Goal: Task Accomplishment & Management: Use online tool/utility

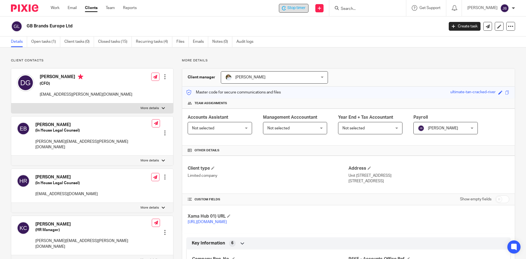
click at [301, 7] on span "Stop timer" at bounding box center [296, 8] width 18 height 6
click at [354, 12] on div at bounding box center [367, 8] width 77 height 16
click at [352, 9] on input "Search" at bounding box center [364, 9] width 49 height 5
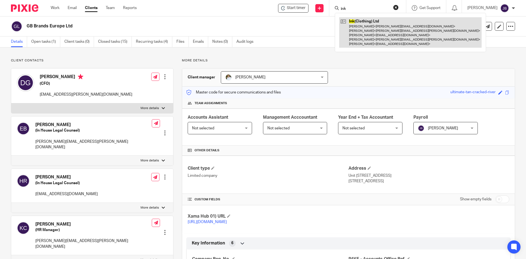
type input "ink"
click at [375, 33] on link at bounding box center [410, 32] width 142 height 30
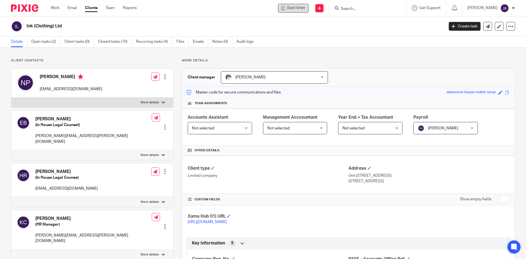
click at [285, 8] on icon at bounding box center [283, 8] width 4 height 4
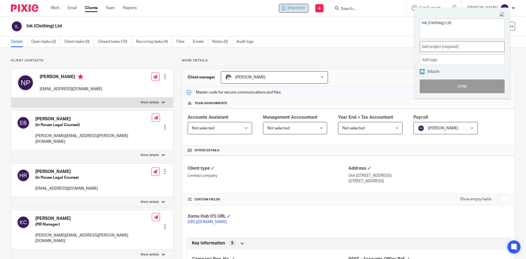
click at [453, 48] on span "Add project (required) :" at bounding box center [455, 47] width 69 height 6
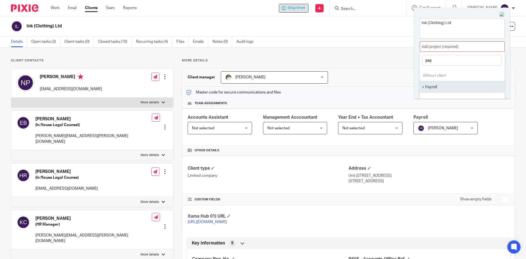
type input "pay"
click at [438, 88] on li "Payroll" at bounding box center [460, 87] width 71 height 6
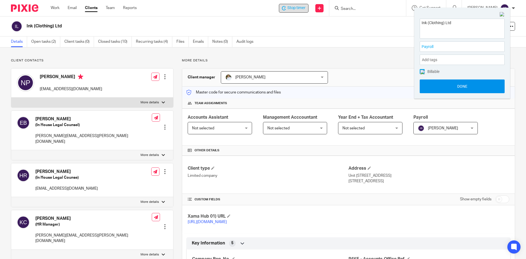
click at [469, 91] on button "Done" at bounding box center [462, 86] width 85 height 14
